Goal: Navigation & Orientation: Find specific page/section

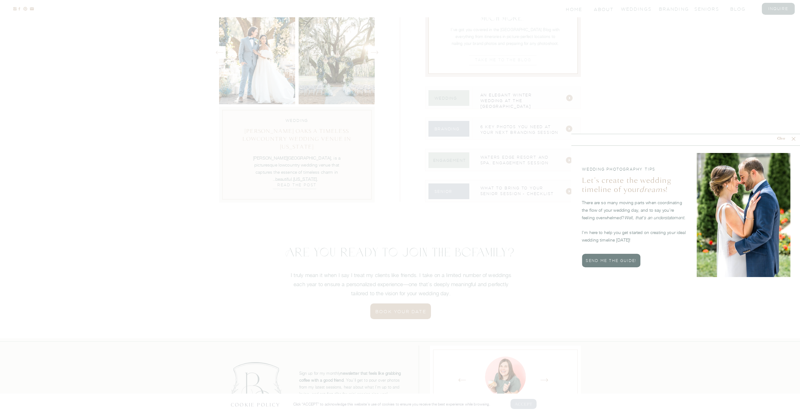
scroll to position [2371, 0]
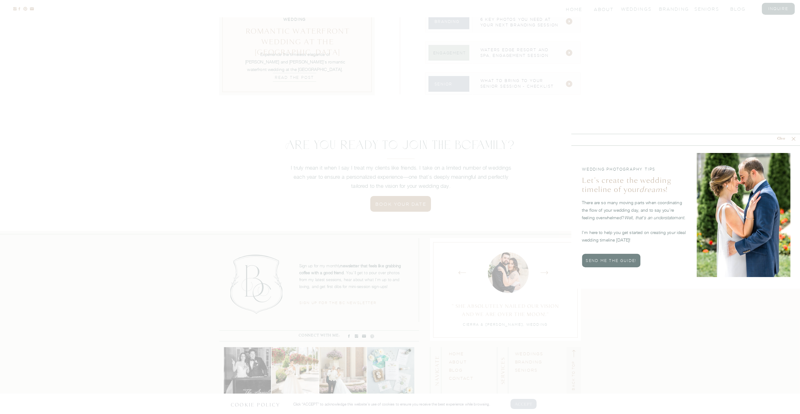
click at [794, 139] on icon at bounding box center [793, 139] width 6 height 6
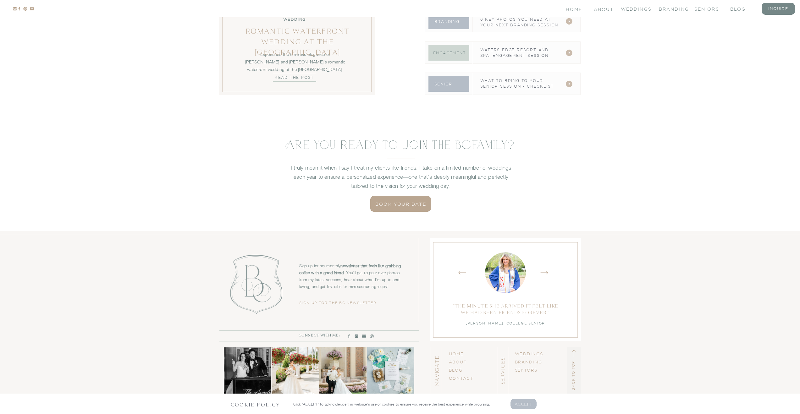
click at [523, 403] on p "AcCEPT" at bounding box center [524, 404] width 18 height 6
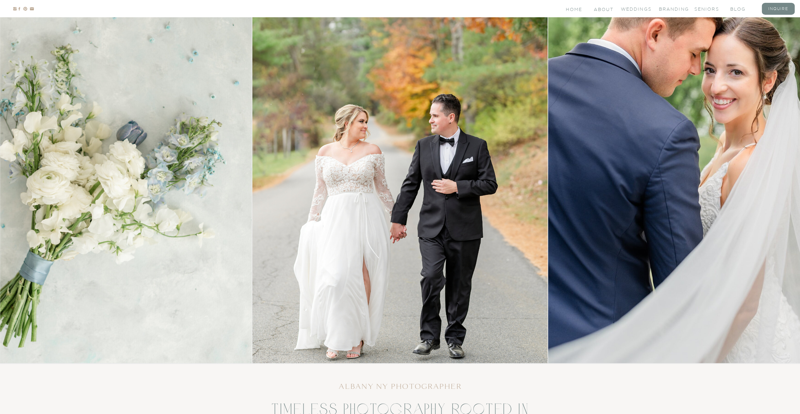
scroll to position [0, 0]
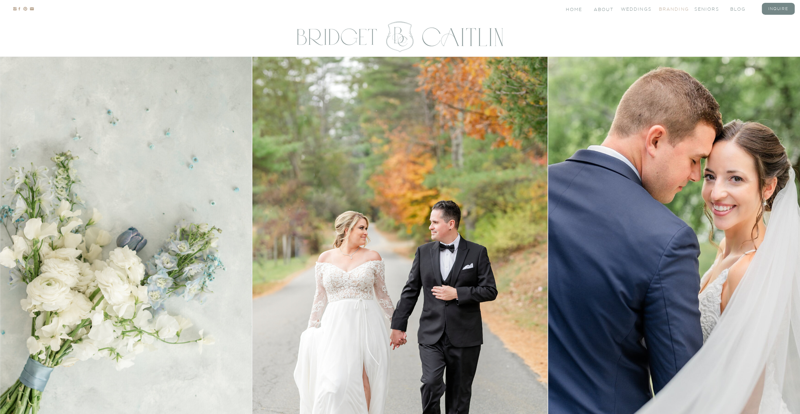
click at [670, 8] on nav "branding" at bounding box center [671, 8] width 25 height 5
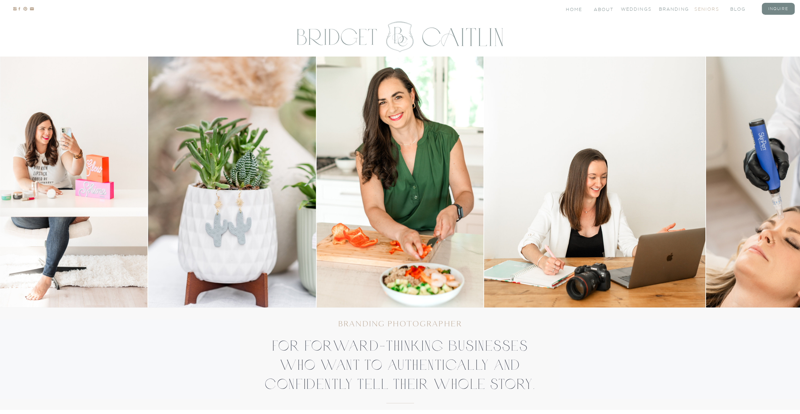
click at [715, 8] on nav "seniors" at bounding box center [706, 8] width 25 height 5
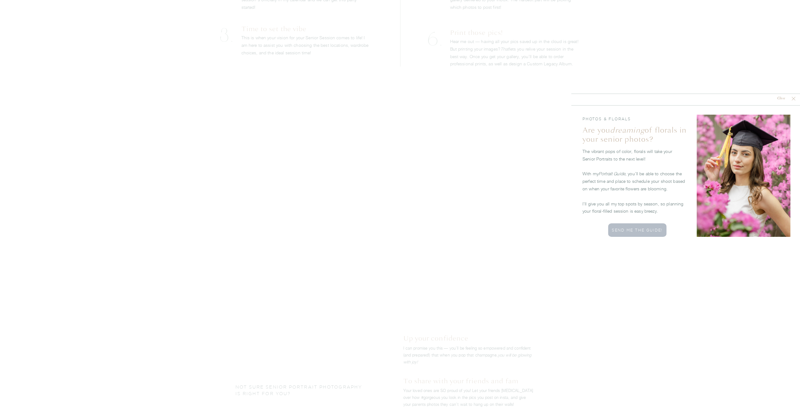
scroll to position [1399, 0]
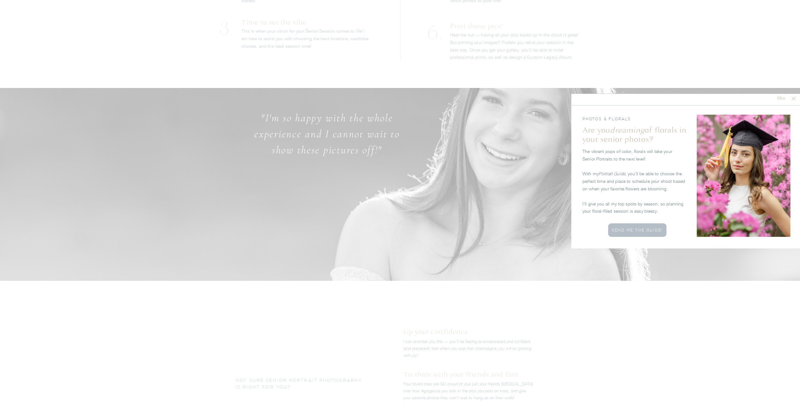
click at [781, 97] on nav "Close" at bounding box center [781, 99] width 19 height 6
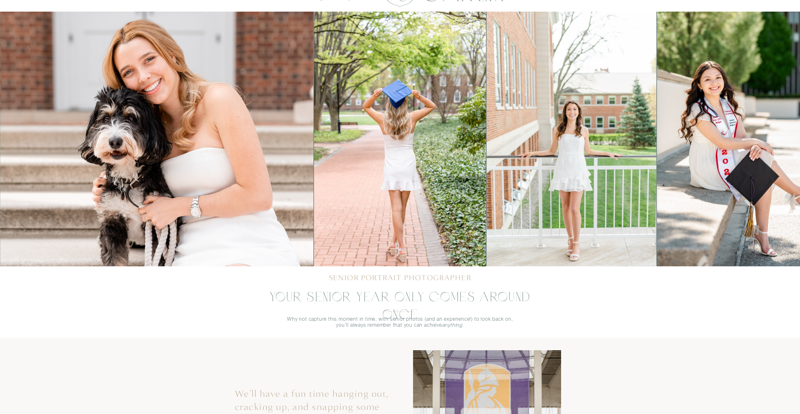
scroll to position [0, 0]
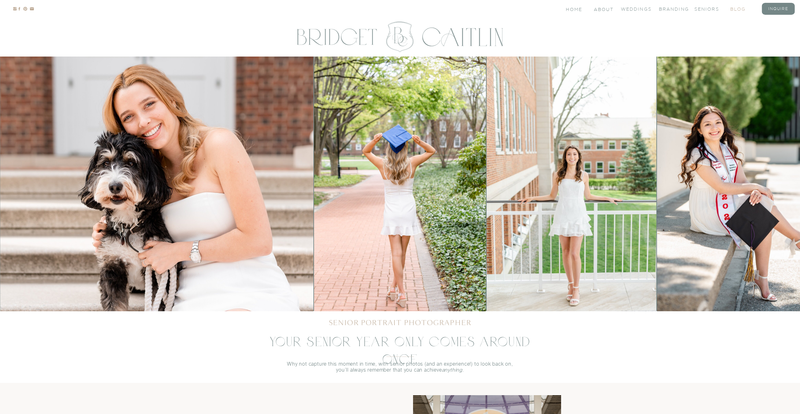
click at [737, 7] on nav "blog" at bounding box center [742, 8] width 25 height 5
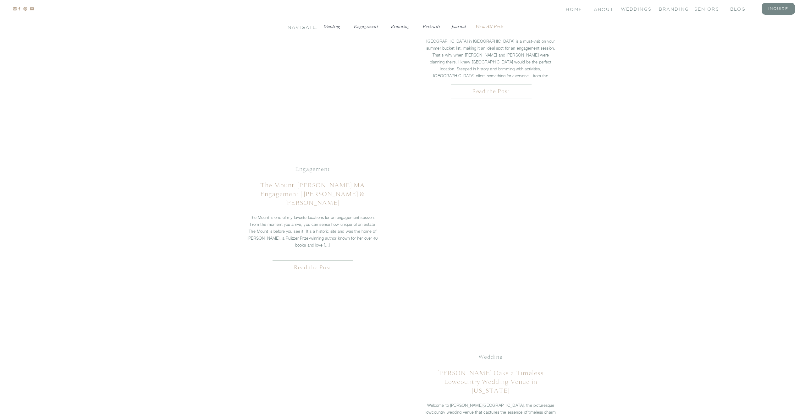
scroll to position [820, 0]
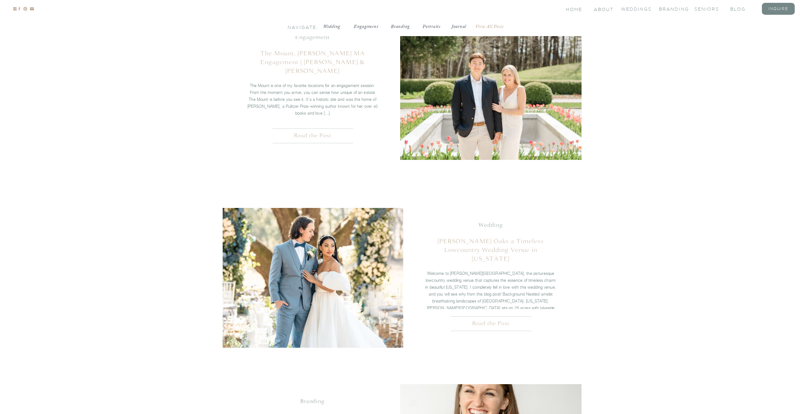
click at [481, 322] on h2 "Read the Post" at bounding box center [491, 324] width 105 height 9
